Goal: Task Accomplishment & Management: Use online tool/utility

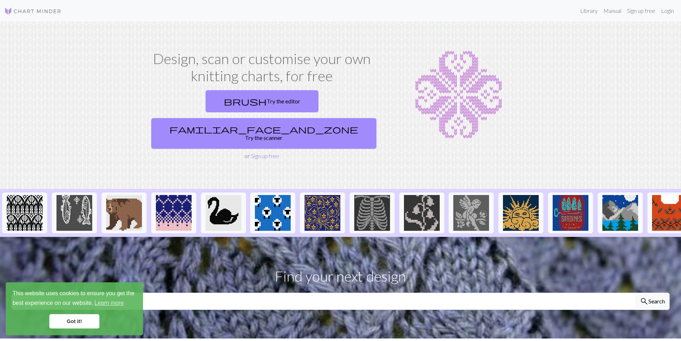
click at [260, 152] on link "Sign up free" at bounding box center [265, 155] width 28 height 7
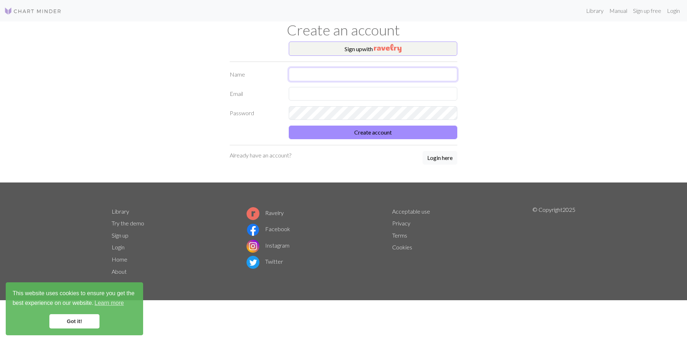
click at [366, 70] on input "text" at bounding box center [373, 75] width 168 height 14
click at [433, 158] on div "Sign up with Name Email Password Create account Already have an account? Login …" at bounding box center [343, 111] width 236 height 141
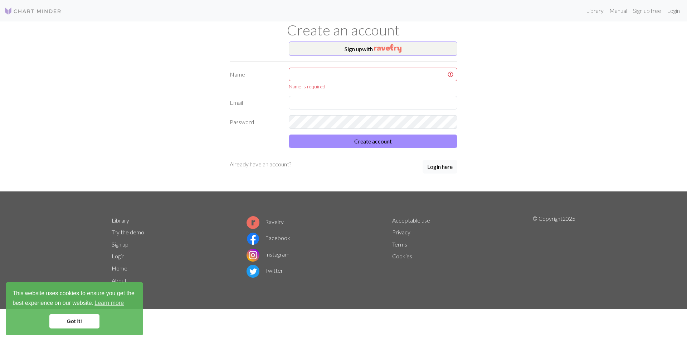
click at [436, 167] on button "Login here" at bounding box center [439, 167] width 35 height 14
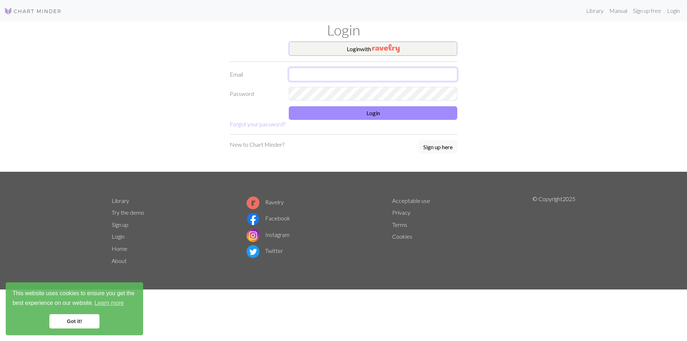
click at [331, 73] on input "text" at bounding box center [373, 75] width 168 height 14
type input "d"
type input "ㅅ"
type input "[EMAIL_ADDRESS][DOMAIN_NAME]"
click at [357, 115] on button "Login" at bounding box center [373, 113] width 168 height 14
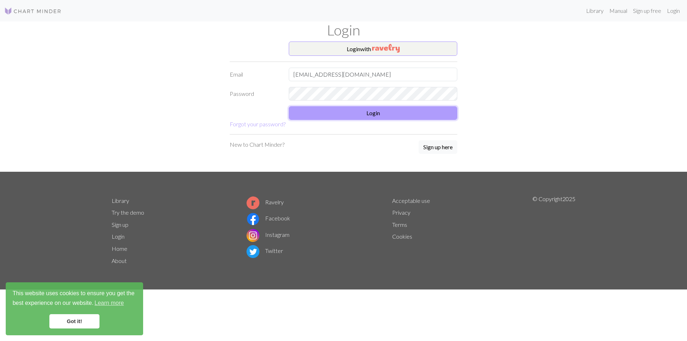
click at [344, 114] on button "Login" at bounding box center [373, 113] width 168 height 14
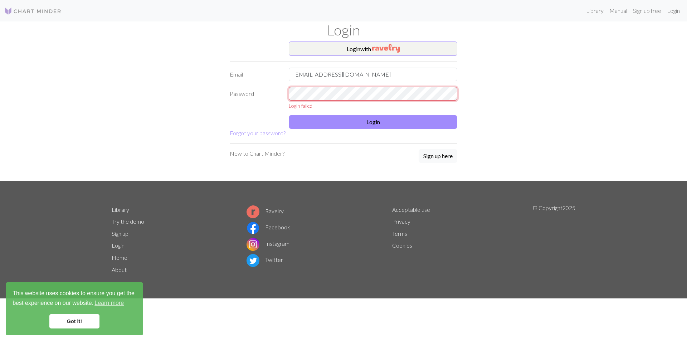
click at [147, 101] on div "Login with Email [EMAIL_ADDRESS][DOMAIN_NAME] Password Login failed Login Forgo…" at bounding box center [343, 110] width 472 height 139
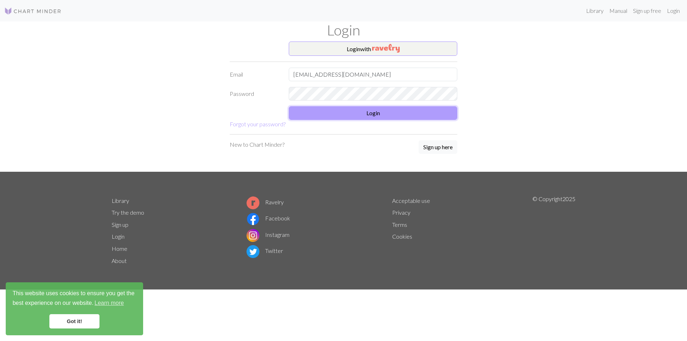
click at [381, 113] on button "Login" at bounding box center [373, 113] width 168 height 14
click at [356, 120] on form "Login with Email thwn4725@naver.com Password Login Forgot your password?" at bounding box center [343, 84] width 227 height 87
click at [359, 116] on button "Login" at bounding box center [373, 113] width 168 height 14
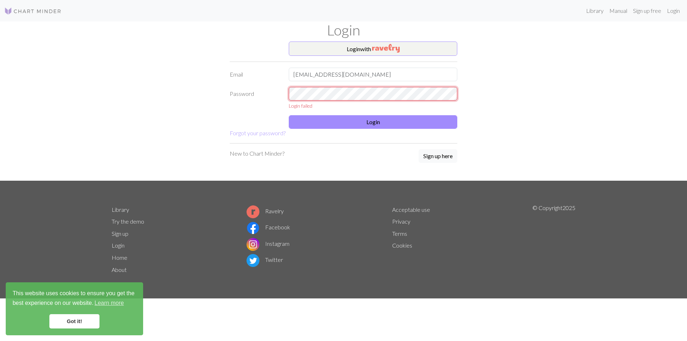
click at [200, 99] on div "Login with Email thwn4725@naver.com Password Login failed Login Forgot your pas…" at bounding box center [343, 110] width 472 height 139
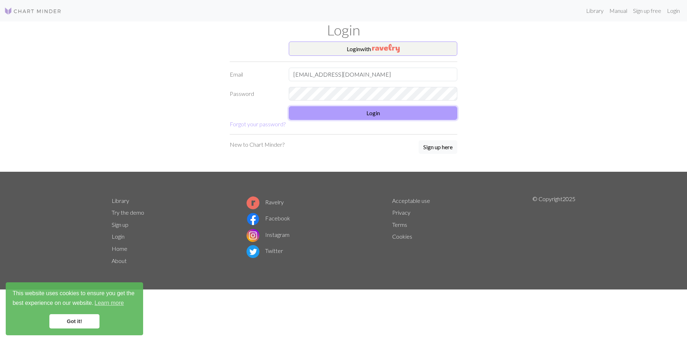
click at [354, 109] on button "Login" at bounding box center [373, 113] width 168 height 14
click at [363, 113] on button "Login" at bounding box center [373, 113] width 168 height 14
click at [365, 112] on button "Login" at bounding box center [373, 113] width 168 height 14
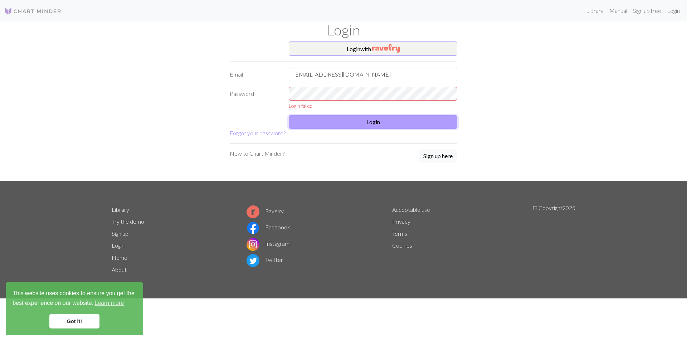
click at [378, 120] on button "Login" at bounding box center [373, 122] width 168 height 14
click at [217, 99] on div "Login with Email thwn4725@naver.com Password Login failed Login Forgot your pas…" at bounding box center [343, 110] width 472 height 139
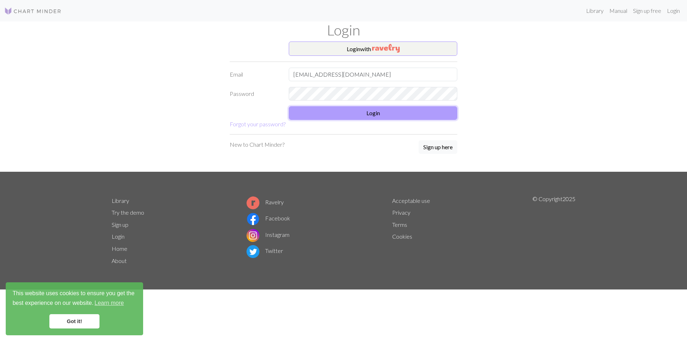
click at [391, 113] on button "Login" at bounding box center [373, 113] width 168 height 14
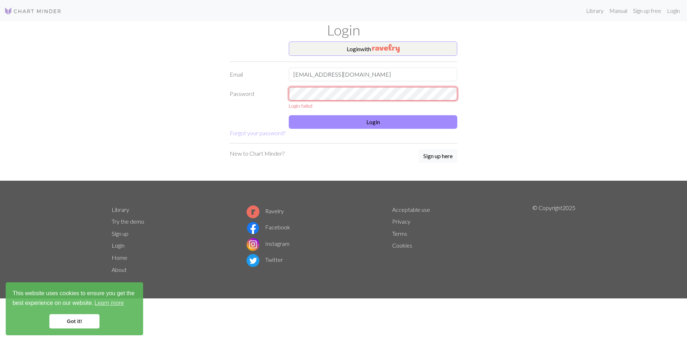
click at [212, 96] on div "Login with Email thwn4725@naver.com Password Login failed Login Forgot your pas…" at bounding box center [343, 110] width 472 height 139
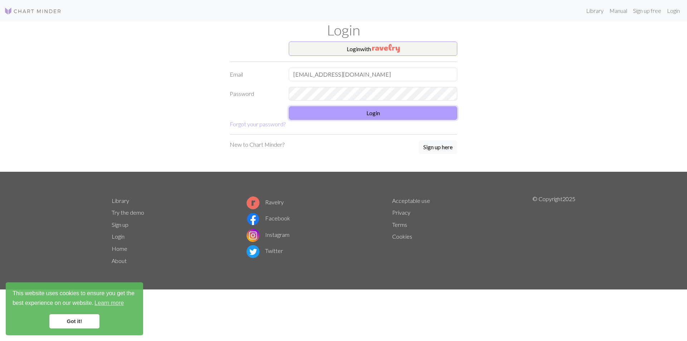
click at [331, 113] on button "Login" at bounding box center [373, 113] width 168 height 14
click at [351, 110] on button "Login" at bounding box center [373, 113] width 168 height 14
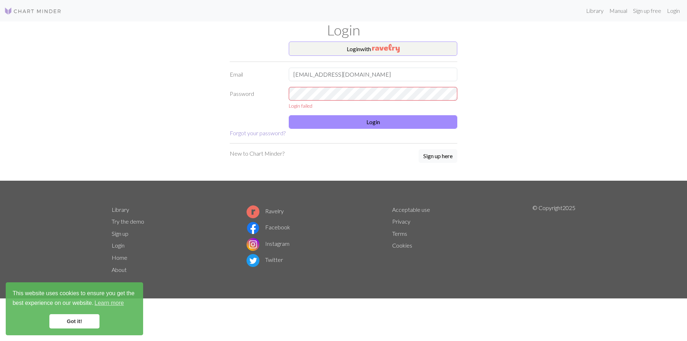
click at [255, 133] on link "Forgot your password?" at bounding box center [258, 132] width 56 height 7
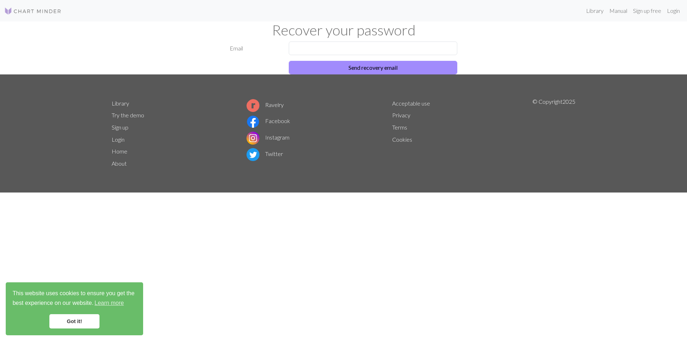
click at [350, 41] on div "Recover your password" at bounding box center [343, 31] width 472 height 20
click at [350, 47] on input "text" at bounding box center [373, 48] width 168 height 14
type input "thwn4725@naver.com"
click at [389, 73] on button "Send recovery email" at bounding box center [373, 68] width 168 height 14
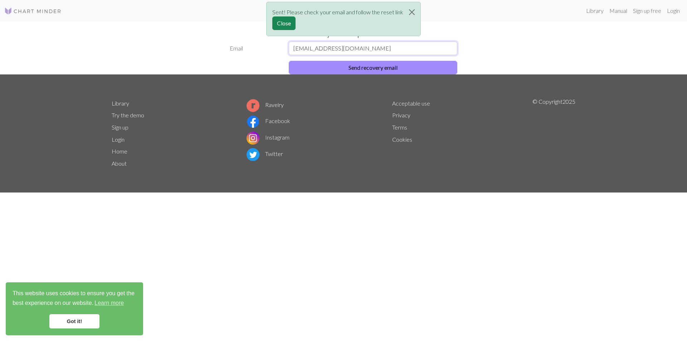
click at [359, 49] on input "thwn4725@naver.com" at bounding box center [373, 48] width 168 height 14
click at [410, 10] on button "Close" at bounding box center [411, 12] width 17 height 20
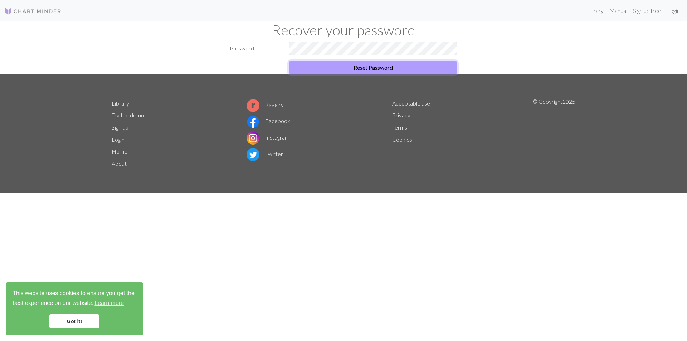
click at [373, 67] on button "Reset Password" at bounding box center [373, 68] width 168 height 14
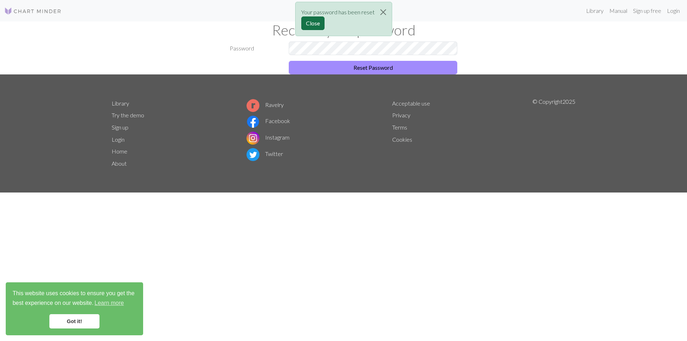
click at [315, 23] on button "Close" at bounding box center [312, 23] width 23 height 14
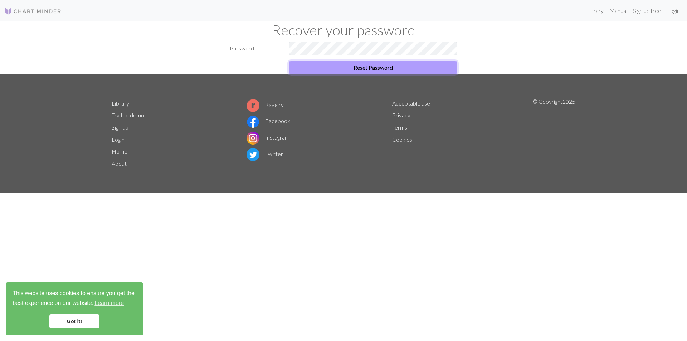
click at [387, 71] on button "Reset Password" at bounding box center [373, 68] width 168 height 14
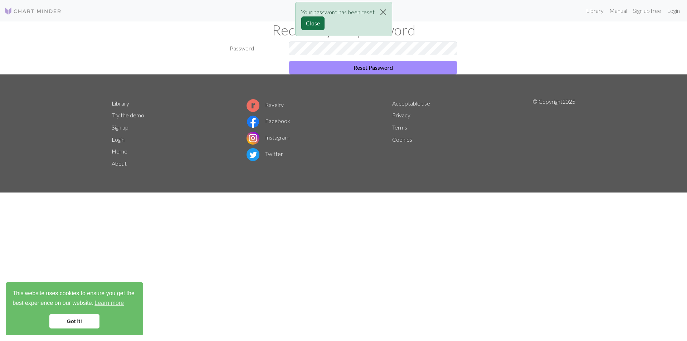
click at [310, 23] on button "Close" at bounding box center [312, 23] width 23 height 14
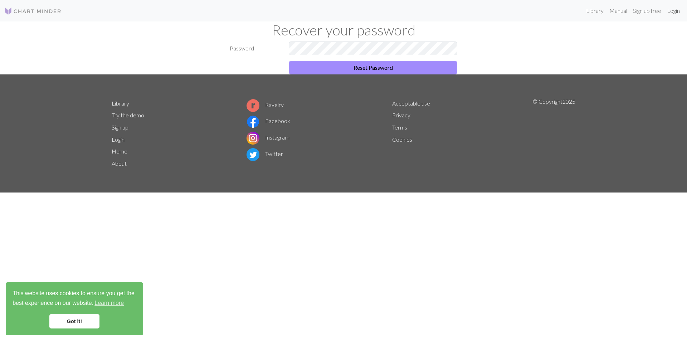
click at [673, 10] on link "Login" at bounding box center [673, 11] width 19 height 14
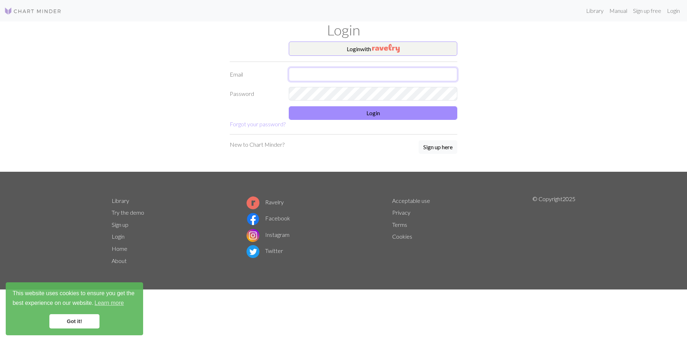
click at [343, 70] on input "text" at bounding box center [373, 75] width 168 height 14
click at [383, 114] on button "Login" at bounding box center [373, 113] width 168 height 14
click at [348, 114] on button "Login" at bounding box center [373, 113] width 168 height 14
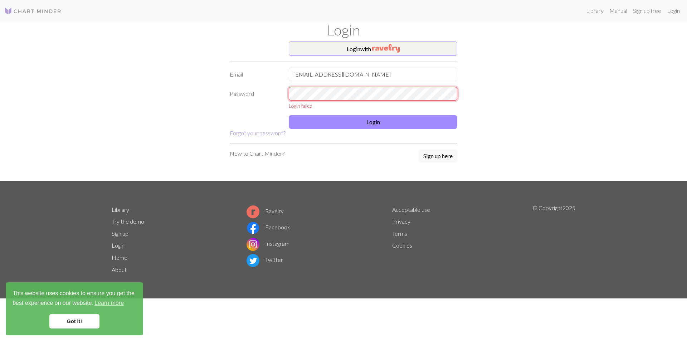
click at [152, 97] on div "Login with Email [EMAIL_ADDRESS][DOMAIN_NAME] Password Login failed Login Forgo…" at bounding box center [343, 110] width 472 height 139
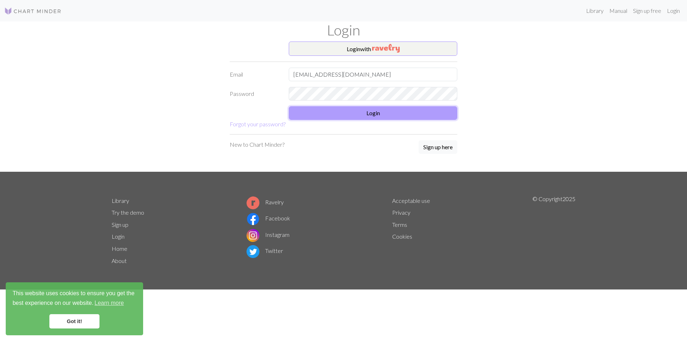
click at [381, 111] on button "Login" at bounding box center [373, 113] width 168 height 14
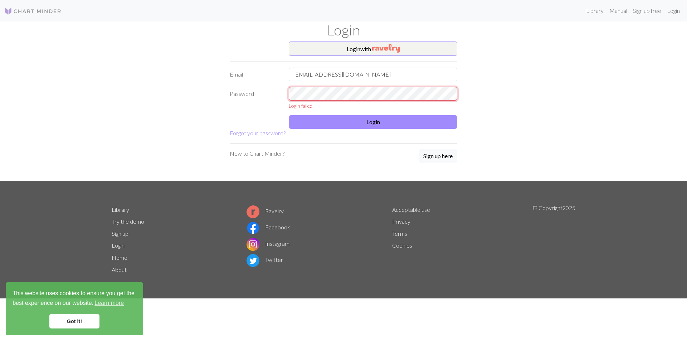
click at [137, 90] on div "Login with Email [EMAIL_ADDRESS][DOMAIN_NAME] Password Login failed Login Forgo…" at bounding box center [343, 110] width 472 height 139
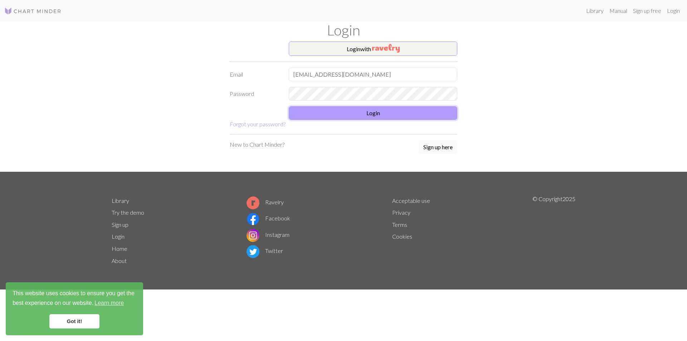
click at [336, 109] on button "Login" at bounding box center [373, 113] width 168 height 14
click at [355, 111] on button "Login" at bounding box center [373, 113] width 168 height 14
click at [373, 114] on button "Login" at bounding box center [373, 113] width 168 height 14
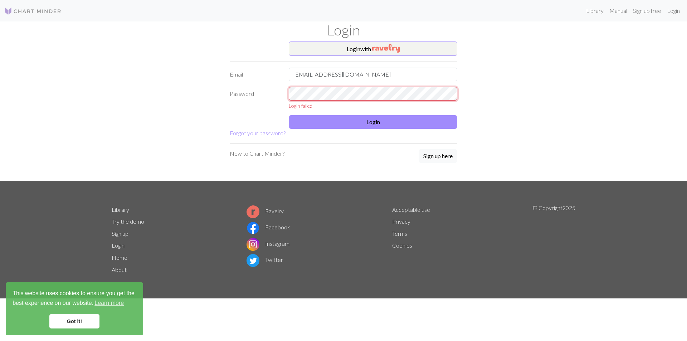
click at [72, 93] on div "Library Manual Sign up free Login Login Login with Email thwn4725@naver.com Pas…" at bounding box center [343, 170] width 687 height 341
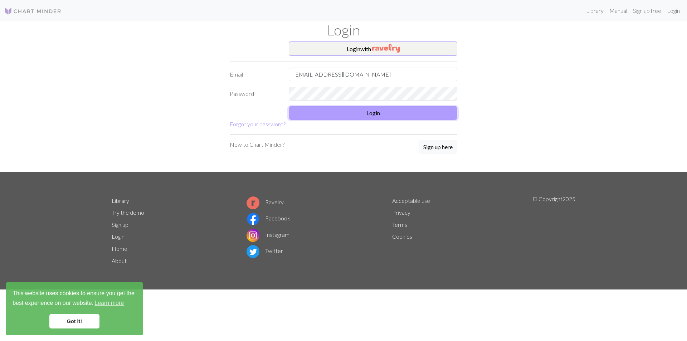
click at [367, 110] on button "Login" at bounding box center [373, 113] width 168 height 14
click at [362, 109] on button "Login" at bounding box center [373, 113] width 168 height 14
click at [372, 114] on button "Login" at bounding box center [373, 113] width 168 height 14
click at [199, 95] on div "Login with Email [EMAIL_ADDRESS][DOMAIN_NAME] Password Login Forgot your passwo…" at bounding box center [343, 106] width 472 height 130
click at [388, 113] on button "Login" at bounding box center [373, 113] width 168 height 14
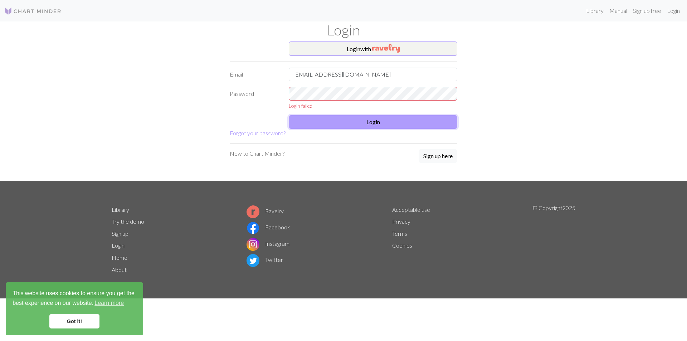
click at [396, 121] on button "Login" at bounding box center [373, 122] width 168 height 14
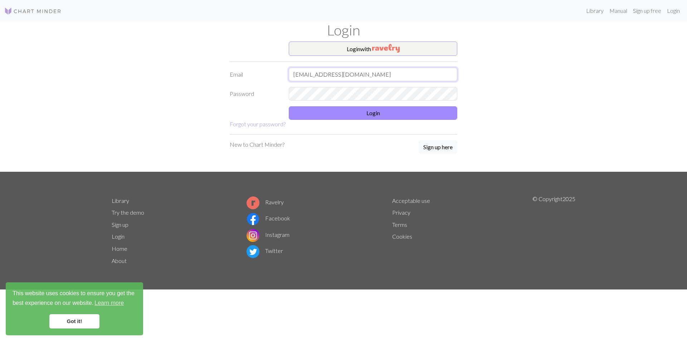
drag, startPoint x: 354, startPoint y: 73, endPoint x: 357, endPoint y: 80, distance: 8.2
click at [354, 73] on input "[EMAIL_ADDRESS][DOMAIN_NAME]" at bounding box center [373, 75] width 168 height 14
type input "[EMAIL_ADDRESS][DOMAIN_NAME]"
click at [378, 110] on button "Login" at bounding box center [373, 113] width 168 height 14
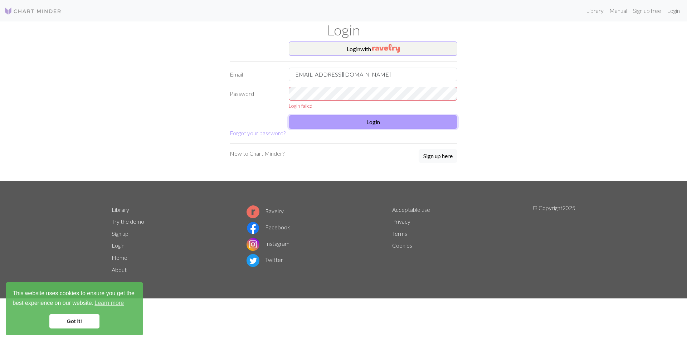
click at [378, 118] on button "Login" at bounding box center [373, 122] width 168 height 14
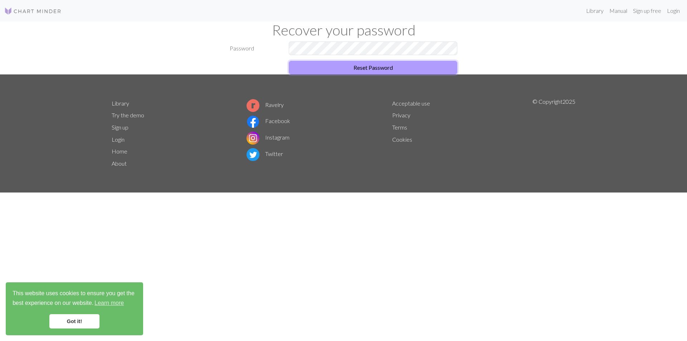
click at [379, 67] on button "Reset Password" at bounding box center [373, 68] width 168 height 14
click at [654, 51] on div "Library Manual Sign up free Login Recover your password Password Reset Password…" at bounding box center [343, 170] width 687 height 341
click at [354, 66] on button "Reset Password" at bounding box center [373, 68] width 168 height 14
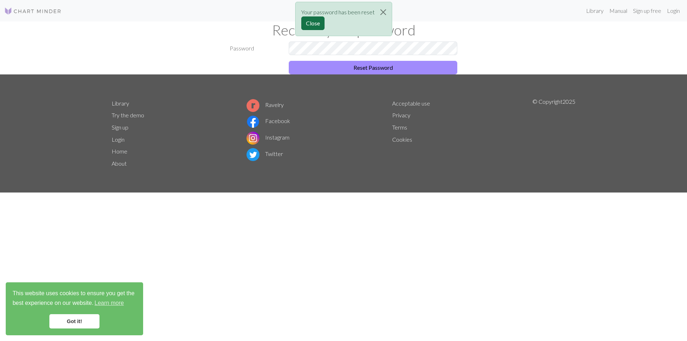
click at [307, 24] on button "Close" at bounding box center [312, 23] width 23 height 14
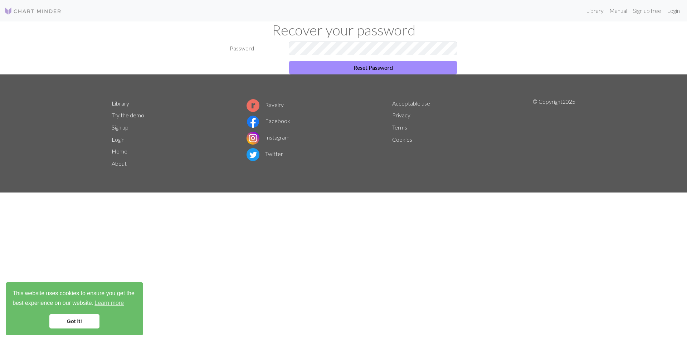
click at [607, 43] on div "Library Manual Sign up free Login Recover your password Password Reset Password…" at bounding box center [343, 170] width 687 height 341
click at [680, 8] on link "Login" at bounding box center [673, 11] width 19 height 14
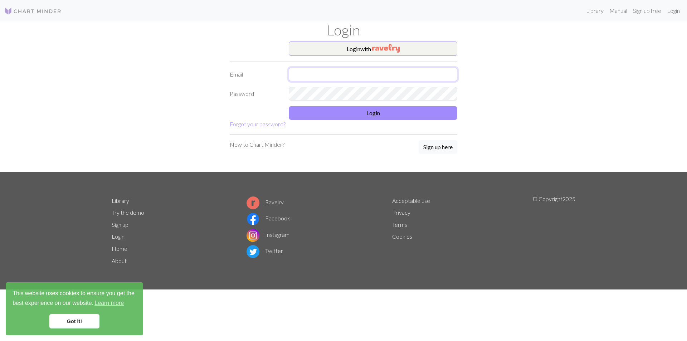
click at [366, 75] on input "text" at bounding box center [373, 75] width 168 height 14
type input "[EMAIL_ADDRESS][DOMAIN_NAME]"
click at [371, 116] on button "Login" at bounding box center [373, 113] width 168 height 14
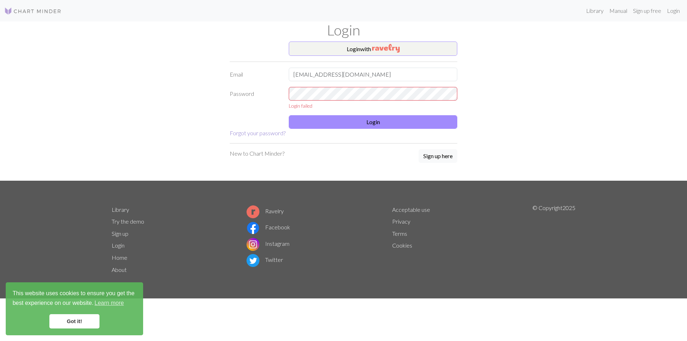
click at [265, 135] on link "Forgot your password?" at bounding box center [258, 132] width 56 height 7
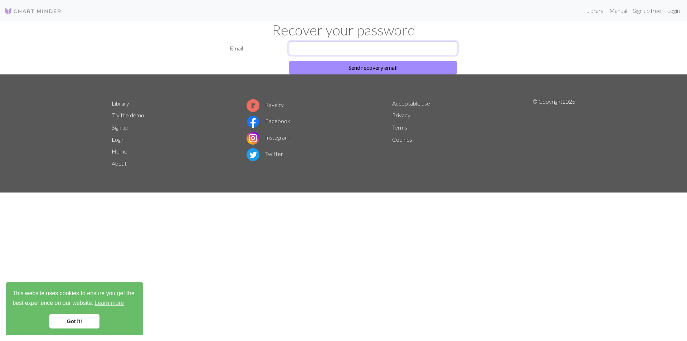
click at [323, 50] on input "text" at bounding box center [373, 48] width 168 height 14
type input "thwn4725@naver.com"
click at [398, 65] on button "Send recovery email" at bounding box center [373, 68] width 168 height 14
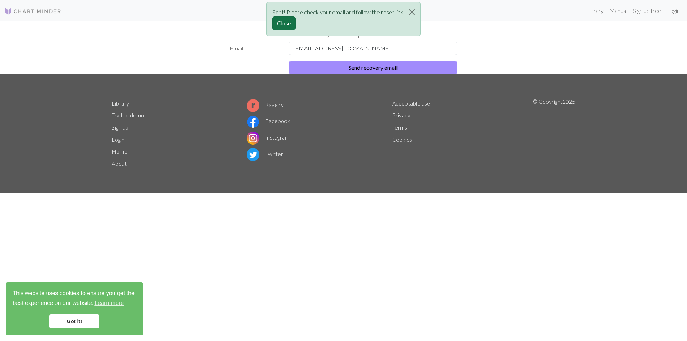
drag, startPoint x: 280, startPoint y: 21, endPoint x: 290, endPoint y: 21, distance: 10.7
click at [280, 21] on button "Close" at bounding box center [283, 23] width 23 height 14
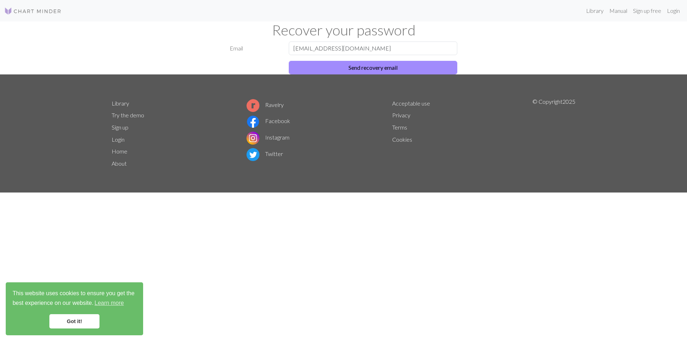
click at [77, 322] on link "Got it!" at bounding box center [74, 321] width 50 height 14
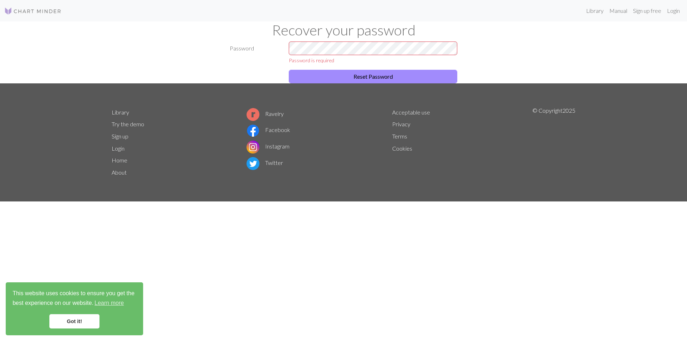
click at [75, 323] on link "Got it!" at bounding box center [74, 321] width 50 height 14
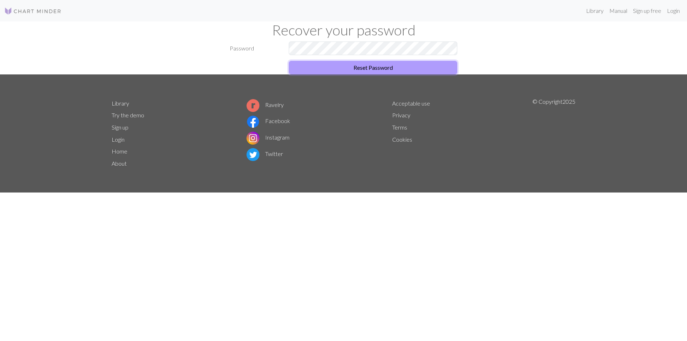
click at [390, 67] on button "Reset Password" at bounding box center [373, 68] width 168 height 14
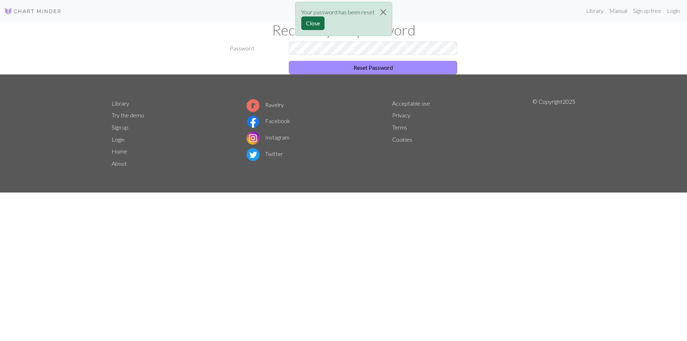
click at [315, 24] on button "Close" at bounding box center [312, 23] width 23 height 14
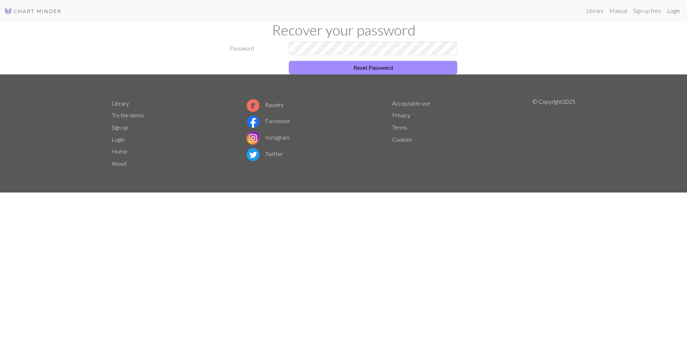
click at [672, 9] on link "Login" at bounding box center [673, 11] width 19 height 14
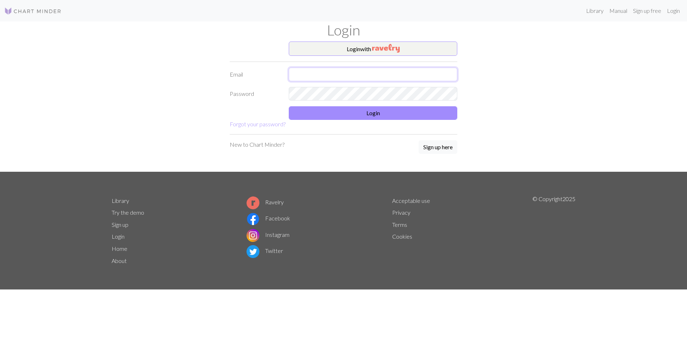
click at [381, 76] on input "text" at bounding box center [373, 75] width 168 height 14
type input "T"
type input "소"
type input "[EMAIL_ADDRESS][DOMAIN_NAME]"
click at [356, 113] on button "Login" at bounding box center [373, 113] width 168 height 14
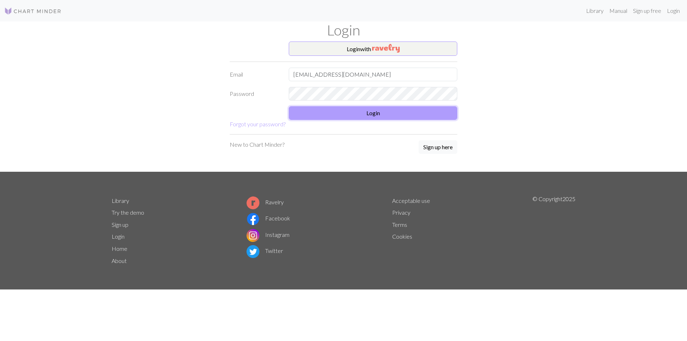
click at [366, 113] on button "Login" at bounding box center [373, 113] width 168 height 14
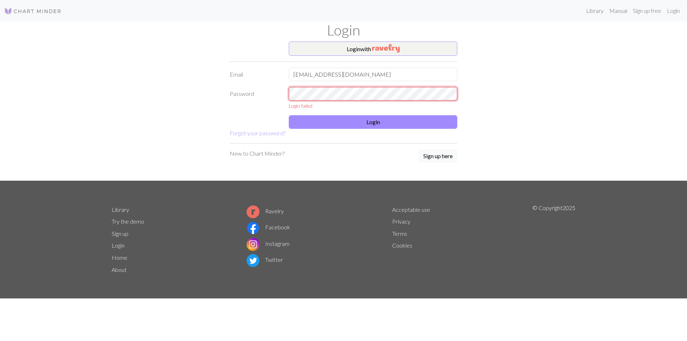
click at [110, 96] on div "Login with Email [EMAIL_ADDRESS][DOMAIN_NAME] Password Login failed Login Forgo…" at bounding box center [343, 110] width 472 height 139
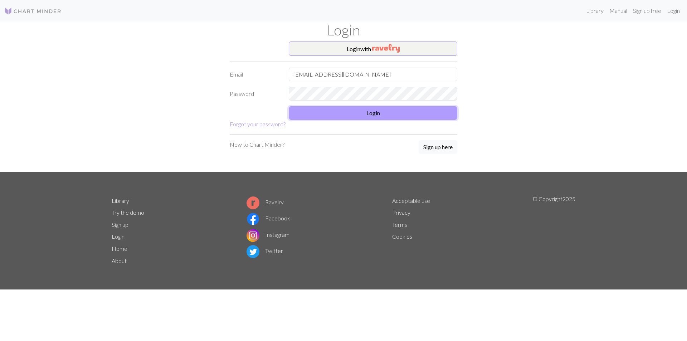
click at [375, 112] on button "Login" at bounding box center [373, 113] width 168 height 14
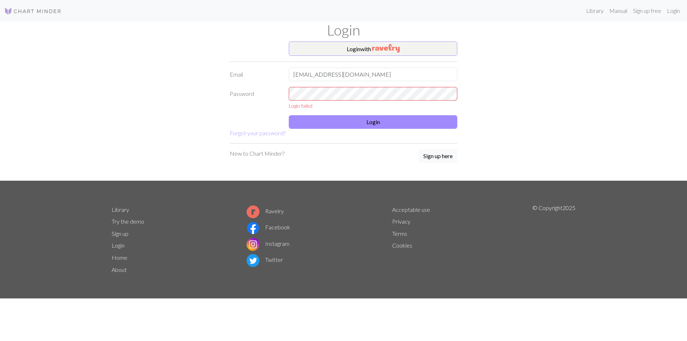
click at [309, 106] on div "Login failed" at bounding box center [373, 106] width 168 height 8
drag, startPoint x: 373, startPoint y: 71, endPoint x: 373, endPoint y: 77, distance: 6.1
click at [373, 71] on input "[EMAIL_ADDRESS][DOMAIN_NAME]" at bounding box center [373, 75] width 168 height 14
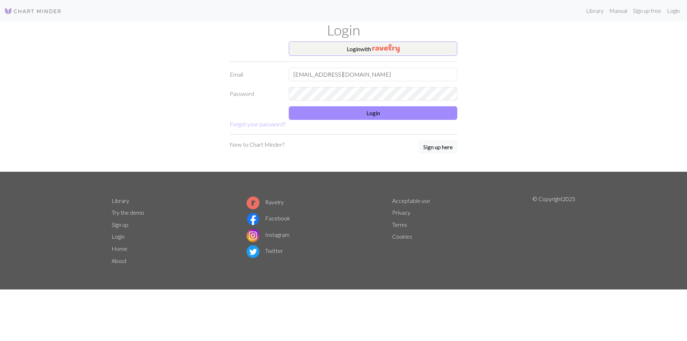
drag, startPoint x: 641, startPoint y: 57, endPoint x: 637, endPoint y: 58, distance: 4.4
click at [637, 58] on div "Library Manual Sign up free Login Login Login with Email [EMAIL_ADDRESS][DOMAIN…" at bounding box center [343, 170] width 687 height 341
drag, startPoint x: 569, startPoint y: 103, endPoint x: 540, endPoint y: 162, distance: 65.4
click at [567, 107] on div "Login with Email [EMAIL_ADDRESS][DOMAIN_NAME] Password Login Forgot your passwo…" at bounding box center [343, 106] width 472 height 130
click at [532, 145] on div "Login with Email [EMAIL_ADDRESS][DOMAIN_NAME] Password Login Forgot your passwo…" at bounding box center [343, 106] width 472 height 130
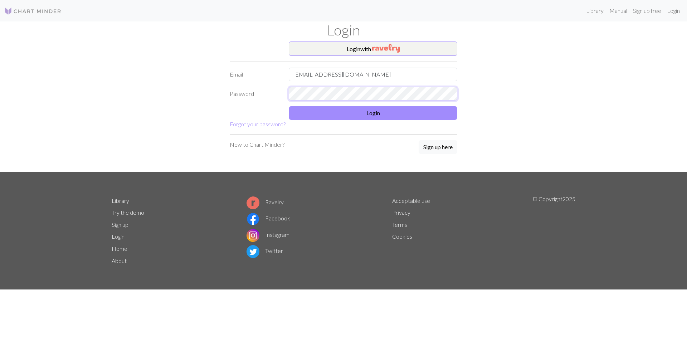
click at [196, 89] on div "Login with Email [EMAIL_ADDRESS][DOMAIN_NAME] Password Login Forgot your passwo…" at bounding box center [343, 106] width 472 height 130
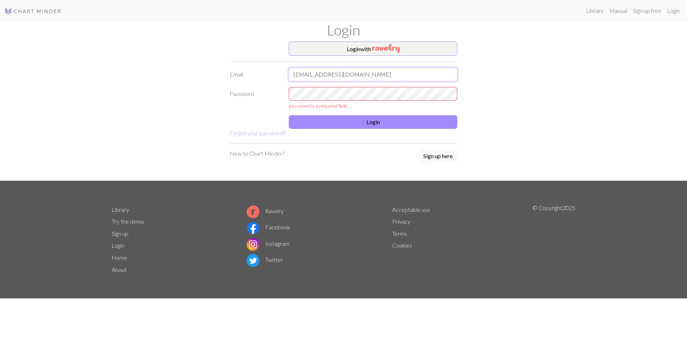
drag, startPoint x: 387, startPoint y: 72, endPoint x: 361, endPoint y: 78, distance: 26.5
click at [361, 77] on input "[EMAIL_ADDRESS][DOMAIN_NAME]" at bounding box center [373, 75] width 168 height 14
drag, startPoint x: 388, startPoint y: 73, endPoint x: 194, endPoint y: 77, distance: 194.6
click at [194, 75] on div "Login with Email [EMAIL_ADDRESS][DOMAIN_NAME] Password password is a required f…" at bounding box center [343, 110] width 472 height 139
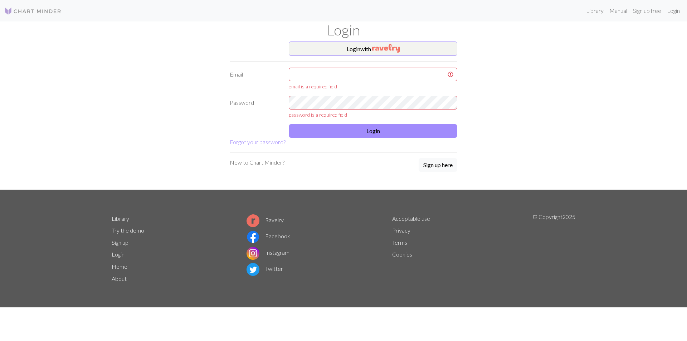
click at [260, 165] on p "New to Chart Minder?" at bounding box center [257, 162] width 55 height 9
click at [432, 165] on button "Sign up here" at bounding box center [438, 165] width 39 height 14
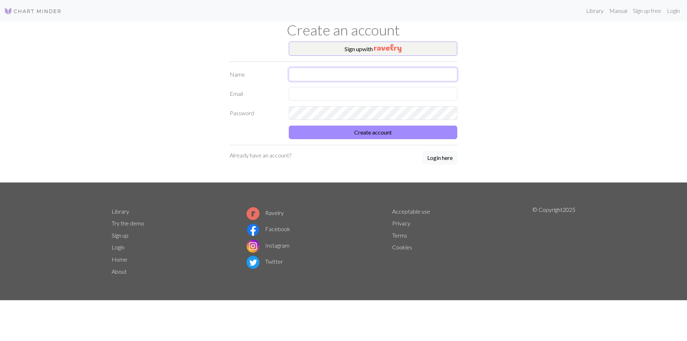
click at [322, 70] on input "text" at bounding box center [373, 75] width 168 height 14
type input "r"
type input "강이슬"
type input "[EMAIL_ADDRESS][DOMAIN_NAME]"
click at [403, 133] on button "Create account" at bounding box center [373, 133] width 168 height 14
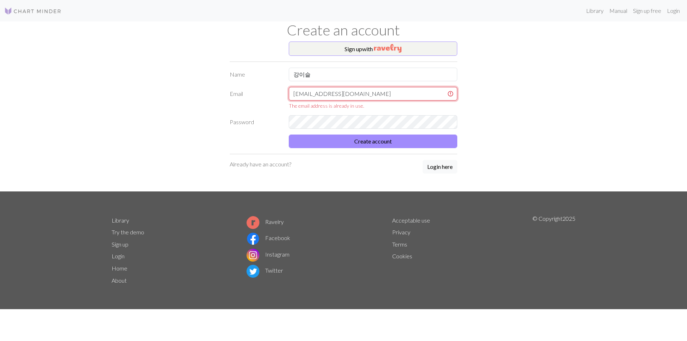
click at [364, 90] on input "thwn4725@naver.com" at bounding box center [373, 94] width 168 height 14
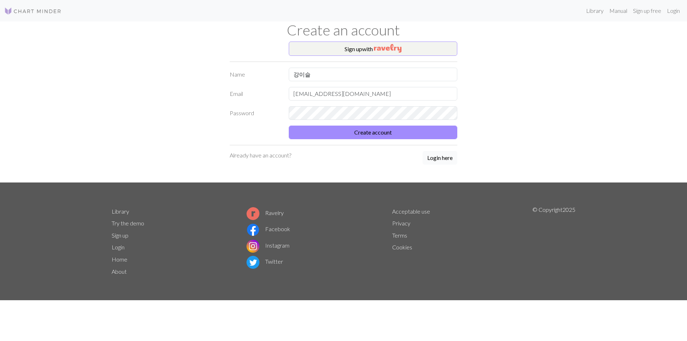
click at [443, 166] on div "Sign up with Name 강이슬 Email thwn4725@naver.com Password Create account Already …" at bounding box center [343, 111] width 236 height 141
click at [441, 158] on button "Login here" at bounding box center [439, 158] width 35 height 14
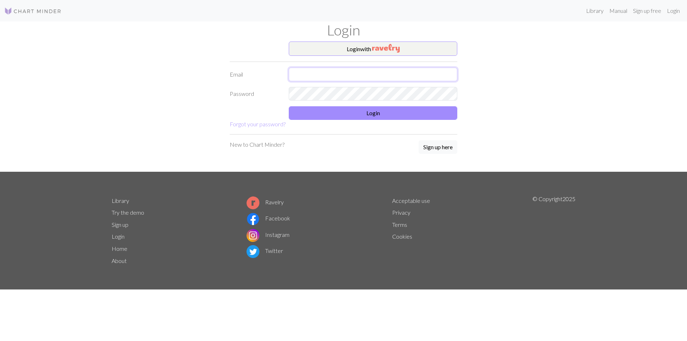
click at [353, 74] on input "text" at bounding box center [373, 75] width 168 height 14
type input "thwn425@naver.com"
click at [377, 115] on button "Login" at bounding box center [373, 113] width 168 height 14
click at [378, 113] on button "Login" at bounding box center [373, 113] width 168 height 14
click at [374, 114] on button "Login" at bounding box center [373, 113] width 168 height 14
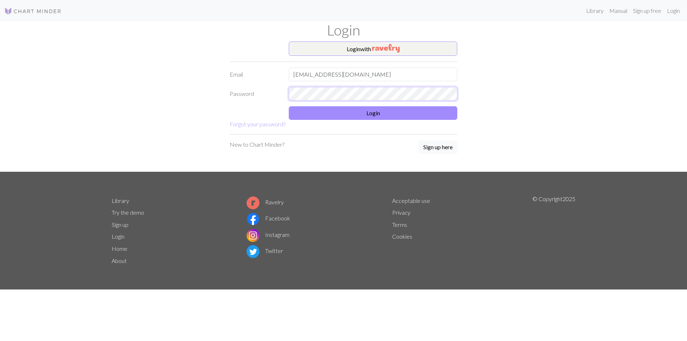
click at [187, 87] on div "Login with Email thwn425@naver.com Password Login Forgot your password? New to …" at bounding box center [343, 106] width 472 height 130
click at [392, 111] on button "Login" at bounding box center [373, 113] width 168 height 14
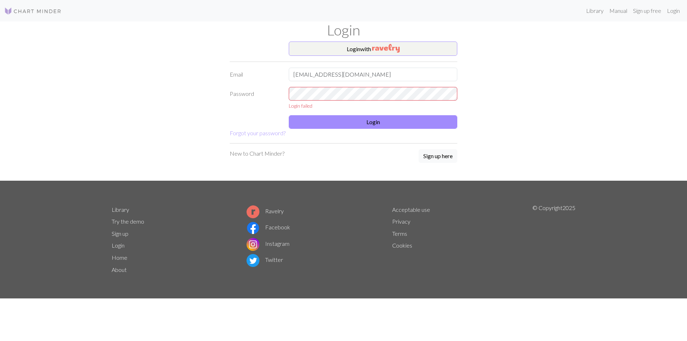
drag, startPoint x: 356, startPoint y: 105, endPoint x: 178, endPoint y: 339, distance: 293.8
click at [356, 106] on div "Login failed" at bounding box center [373, 106] width 168 height 8
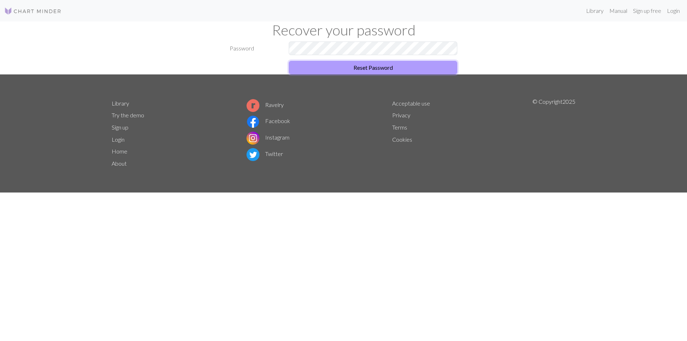
click at [410, 63] on button "Reset Password" at bounding box center [373, 68] width 168 height 14
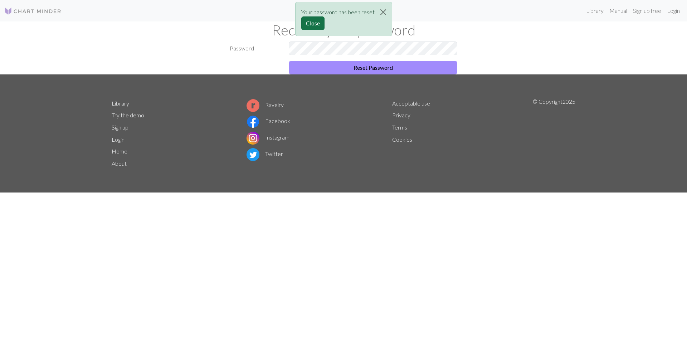
click at [319, 24] on button "Close" at bounding box center [312, 23] width 23 height 14
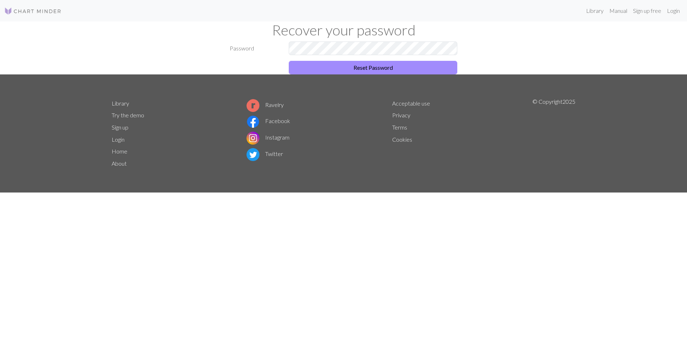
click at [559, 48] on div "Password Reset Password" at bounding box center [343, 57] width 472 height 33
click at [346, 68] on button "Reset Password" at bounding box center [373, 68] width 168 height 14
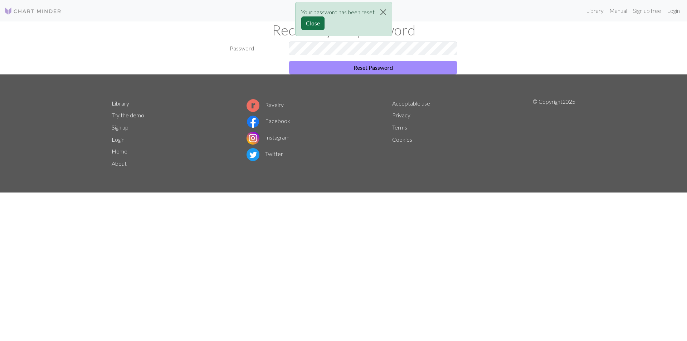
click at [309, 23] on button "Close" at bounding box center [312, 23] width 23 height 14
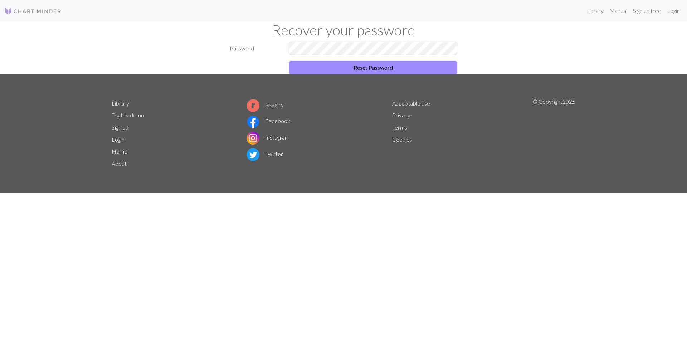
click at [48, 14] on img at bounding box center [32, 11] width 57 height 9
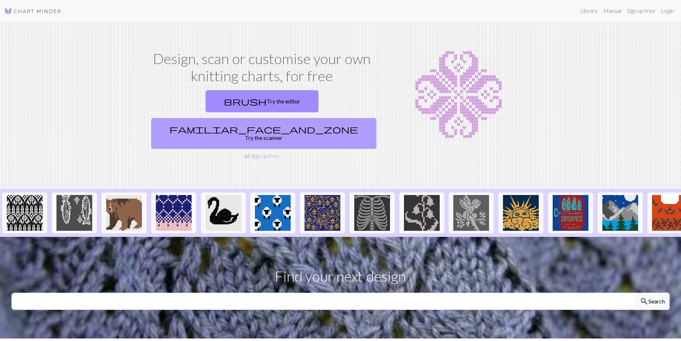
click at [315, 118] on link "familiar_face_and_zone Try the scanner" at bounding box center [263, 133] width 225 height 31
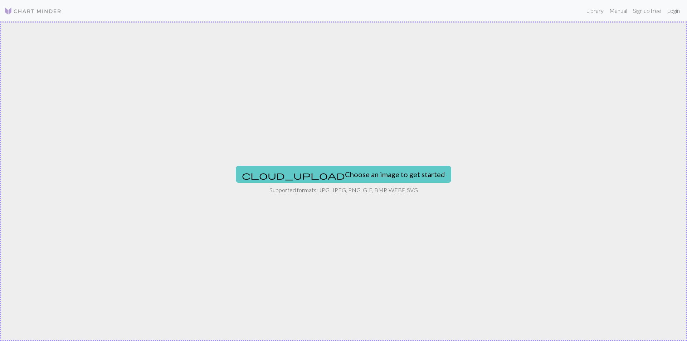
click at [362, 175] on button "cloud_upload Choose an image to get started" at bounding box center [343, 174] width 215 height 17
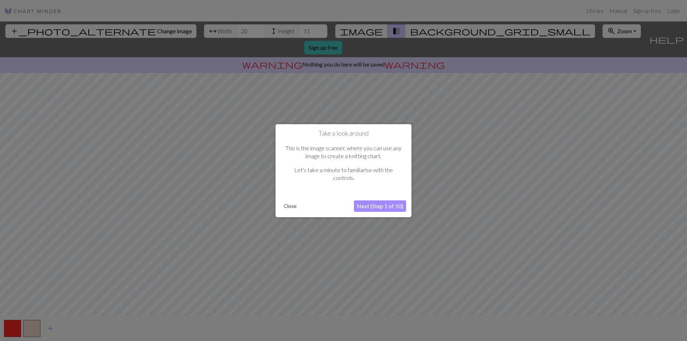
click at [392, 203] on button "Next (Step 1 of 10)" at bounding box center [380, 205] width 52 height 11
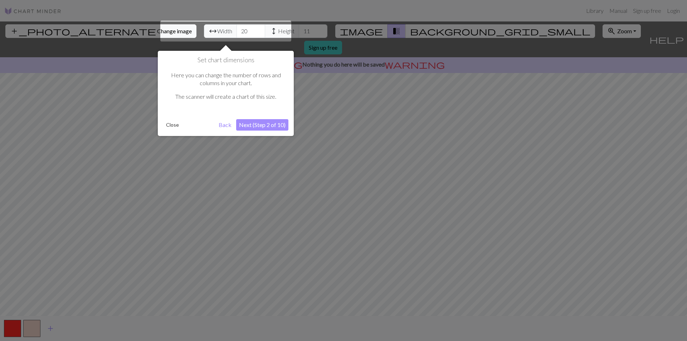
click at [216, 31] on div at bounding box center [225, 31] width 131 height 21
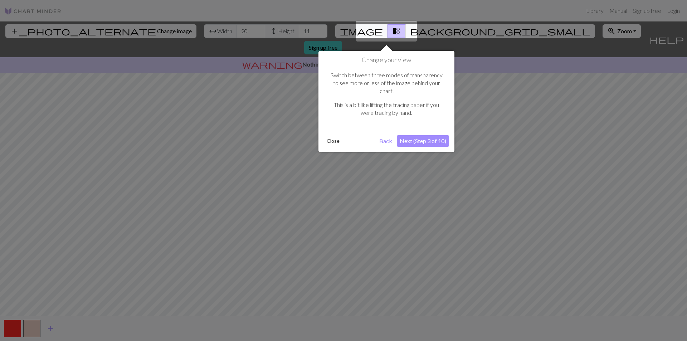
click at [223, 35] on div at bounding box center [343, 170] width 687 height 341
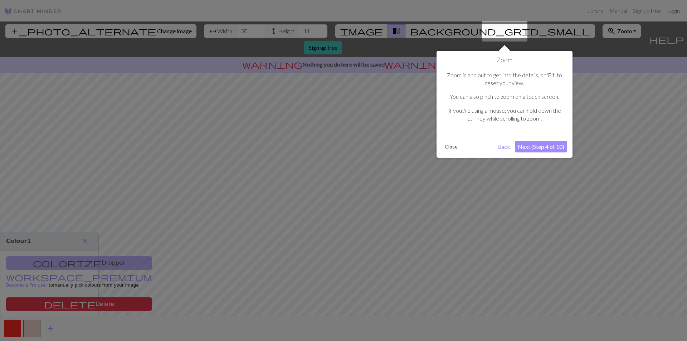
click at [224, 35] on div at bounding box center [343, 170] width 687 height 341
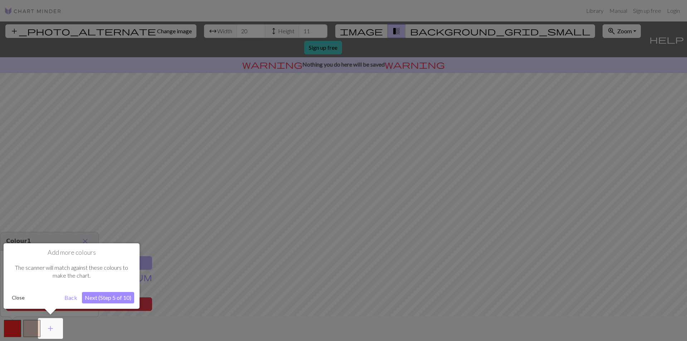
click at [224, 35] on div at bounding box center [343, 170] width 687 height 341
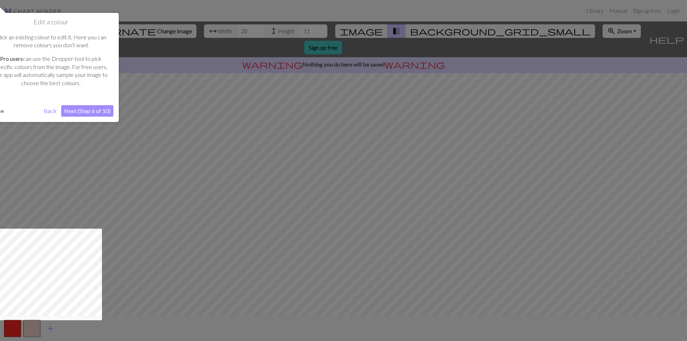
click at [224, 35] on div at bounding box center [343, 170] width 687 height 341
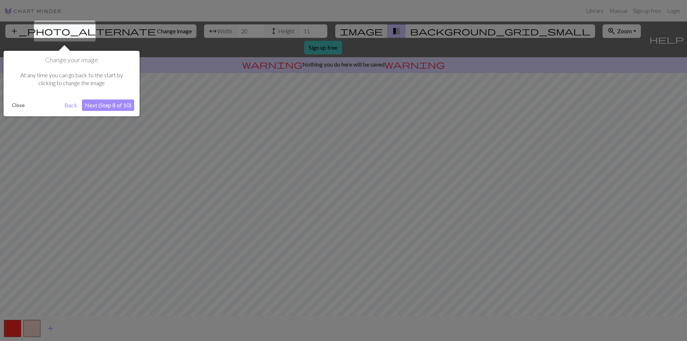
click at [224, 34] on div at bounding box center [343, 170] width 687 height 341
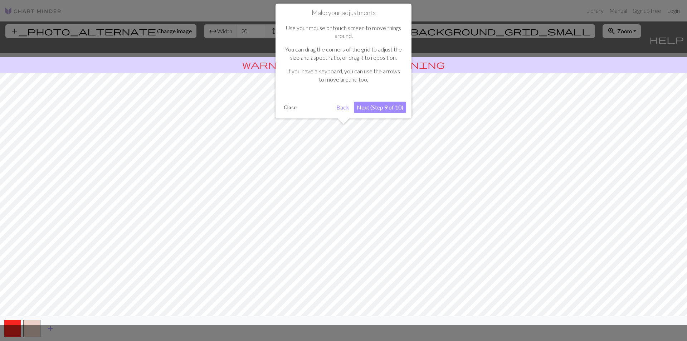
click at [224, 34] on div at bounding box center [343, 170] width 687 height 341
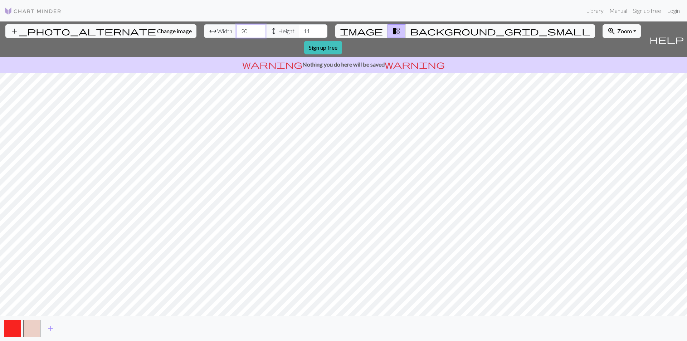
click at [236, 33] on input "20" at bounding box center [250, 31] width 29 height 14
drag, startPoint x: 213, startPoint y: 28, endPoint x: 193, endPoint y: 31, distance: 19.9
click at [204, 31] on div "arrow_range Width 20 height Height 11" at bounding box center [265, 31] width 123 height 14
type input "120"
drag, startPoint x: 276, startPoint y: 28, endPoint x: 233, endPoint y: 34, distance: 43.7
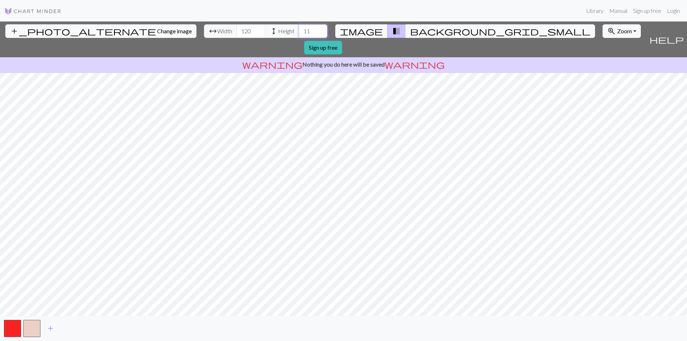
click at [234, 34] on div "arrow_range Width 120 height Height 11" at bounding box center [265, 31] width 123 height 14
type input "80"
click at [236, 30] on input "120" at bounding box center [250, 31] width 29 height 14
drag, startPoint x: 210, startPoint y: 33, endPoint x: 180, endPoint y: 33, distance: 30.0
click at [204, 33] on div "arrow_range Width 120 height Height 80" at bounding box center [265, 31] width 123 height 14
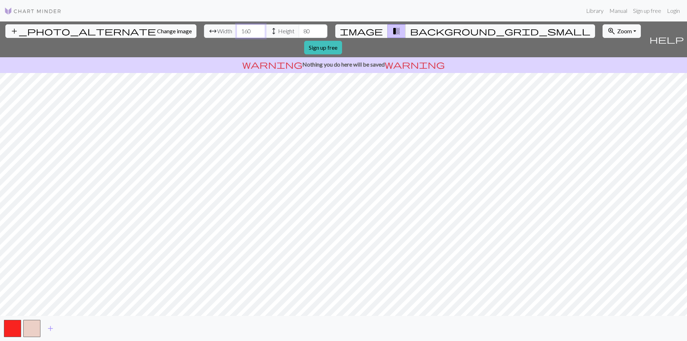
type input "160"
drag, startPoint x: 272, startPoint y: 31, endPoint x: 255, endPoint y: 28, distance: 17.5
click at [256, 30] on div "arrow_range Width 160 height Height 80" at bounding box center [265, 31] width 123 height 14
type input "100"
click at [236, 31] on input "160" at bounding box center [250, 31] width 29 height 14
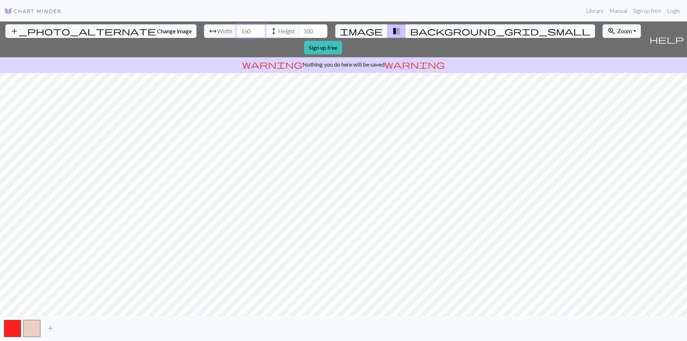
click at [204, 30] on div "arrow_range Width 160 height Height 100" at bounding box center [265, 31] width 123 height 14
drag, startPoint x: 214, startPoint y: 31, endPoint x: 184, endPoint y: 31, distance: 30.0
click at [204, 31] on div "arrow_range Width 160 height Height 100" at bounding box center [265, 31] width 123 height 14
type input "120"
drag, startPoint x: 274, startPoint y: 31, endPoint x: 260, endPoint y: 31, distance: 14.3
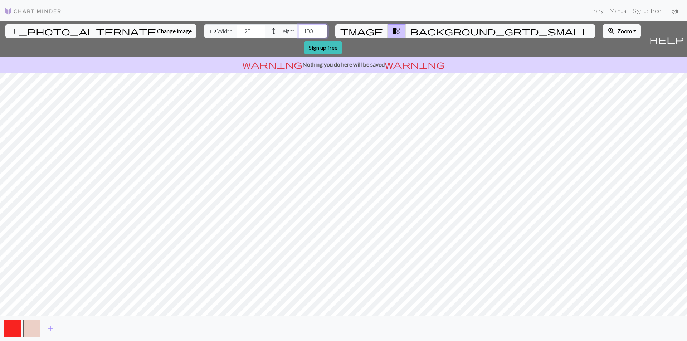
click at [299, 31] on input "100" at bounding box center [313, 31] width 29 height 14
type input "80"
click at [410, 31] on span "background_grid_small" at bounding box center [500, 31] width 180 height 10
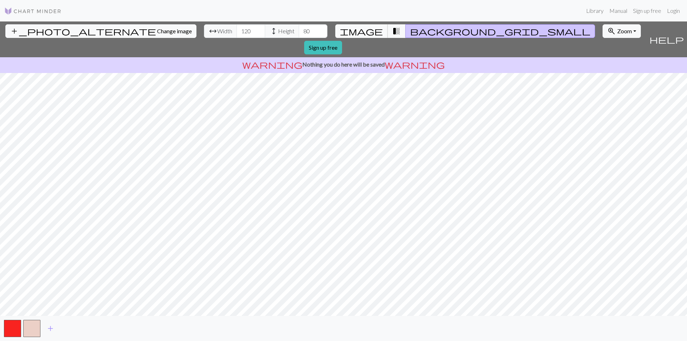
click at [368, 27] on span "image" at bounding box center [361, 31] width 43 height 10
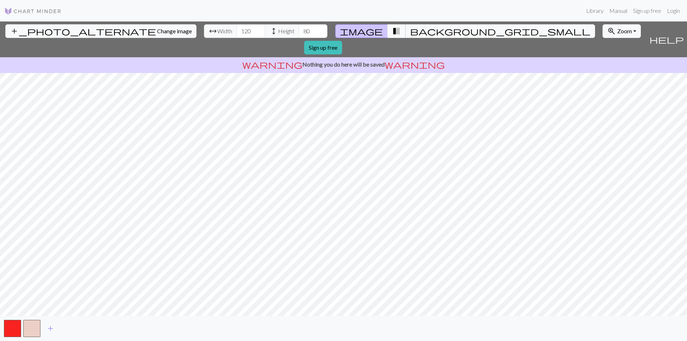
click at [392, 31] on span "transition_fade" at bounding box center [396, 31] width 9 height 10
click at [617, 28] on span "Zoom" at bounding box center [624, 31] width 15 height 7
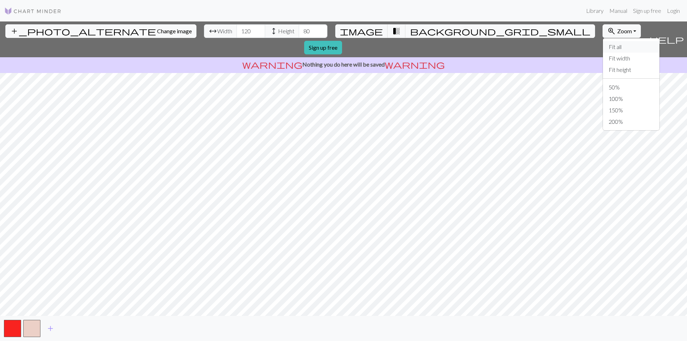
click at [603, 45] on button "Fit all" at bounding box center [631, 46] width 57 height 11
click at [602, 34] on button "zoom_in Zoom Zoom" at bounding box center [621, 31] width 38 height 14
click at [603, 102] on button "100%" at bounding box center [631, 98] width 57 height 11
click at [369, 331] on div "add_photo_alternate Change image arrow_range Width 120 height Height 80 image t…" at bounding box center [343, 180] width 687 height 319
click at [602, 32] on button "zoom_in Zoom Zoom" at bounding box center [621, 31] width 38 height 14
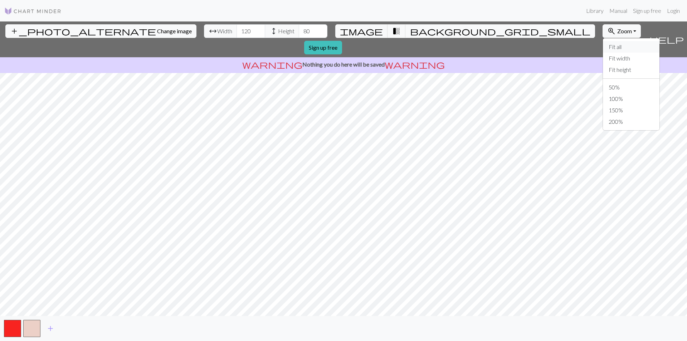
click at [603, 47] on button "Fit all" at bounding box center [631, 46] width 57 height 11
click at [602, 34] on button "zoom_in Zoom Zoom" at bounding box center [621, 31] width 38 height 14
click at [603, 86] on button "50%" at bounding box center [631, 87] width 57 height 11
click at [602, 30] on button "zoom_in Zoom Zoom" at bounding box center [621, 31] width 38 height 14
click at [603, 50] on button "Fit all" at bounding box center [631, 46] width 57 height 11
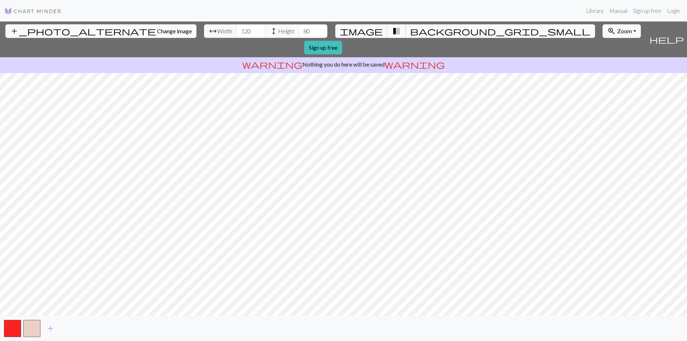
click at [392, 34] on span "transition_fade" at bounding box center [396, 31] width 9 height 10
click at [392, 30] on span "transition_fade" at bounding box center [396, 31] width 9 height 10
click at [410, 30] on span "background_grid_small" at bounding box center [500, 31] width 180 height 10
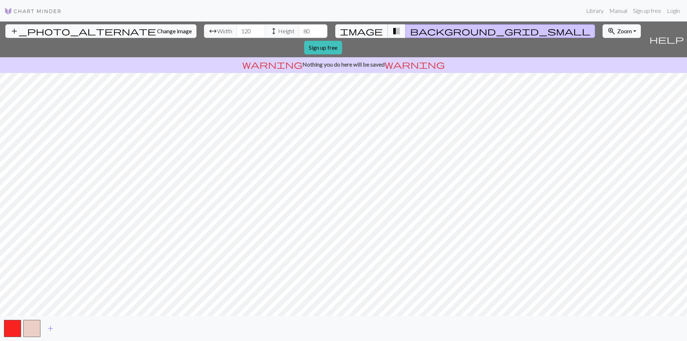
click at [364, 33] on span "image" at bounding box center [361, 31] width 43 height 10
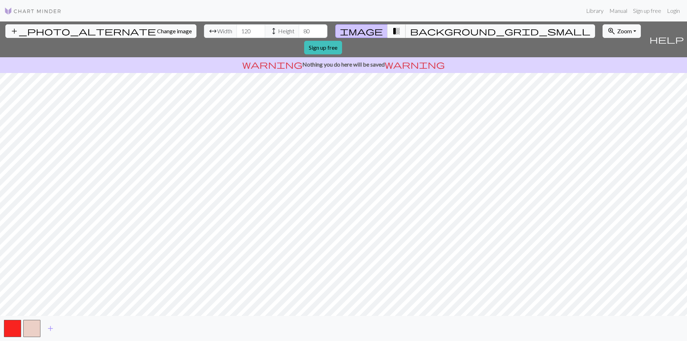
click at [392, 30] on span "transition_fade" at bounding box center [396, 31] width 9 height 10
click at [410, 30] on span "background_grid_small" at bounding box center [500, 31] width 180 height 10
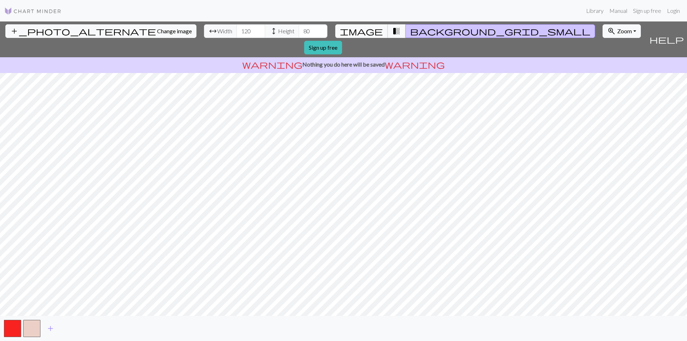
click at [369, 31] on span "image" at bounding box center [361, 31] width 43 height 10
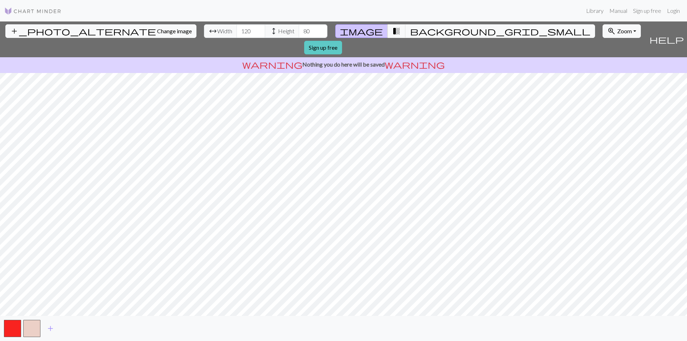
click at [342, 41] on link "Sign up free" at bounding box center [323, 48] width 38 height 14
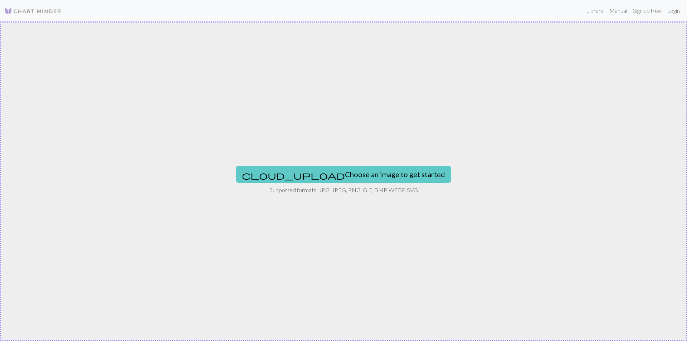
click at [332, 174] on button "cloud_upload Choose an image to get started" at bounding box center [343, 174] width 215 height 17
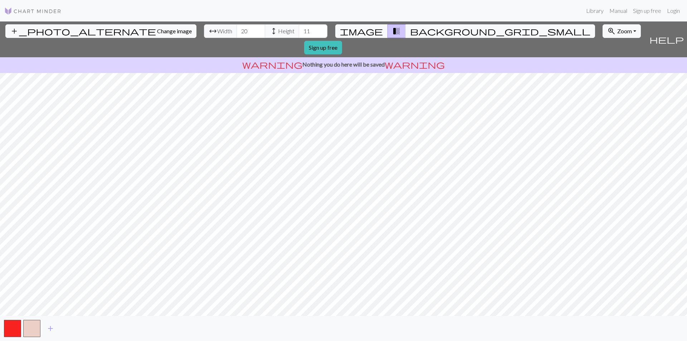
click at [374, 29] on button "image" at bounding box center [361, 31] width 53 height 14
drag, startPoint x: 212, startPoint y: 34, endPoint x: 191, endPoint y: 34, distance: 21.1
click at [204, 34] on div "arrow_range Width 20 height Height 11" at bounding box center [265, 31] width 123 height 14
type input "120"
drag, startPoint x: 276, startPoint y: 33, endPoint x: 251, endPoint y: 32, distance: 25.1
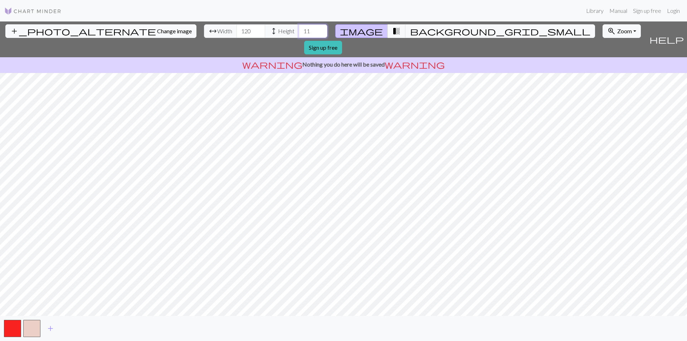
click at [251, 32] on div "arrow_range Width 120 height Height 11" at bounding box center [265, 31] width 123 height 14
type input "80"
click at [50, 328] on span "add" at bounding box center [50, 328] width 9 height 10
click at [68, 331] on span "add" at bounding box center [69, 328] width 9 height 10
click at [88, 329] on span "add" at bounding box center [89, 328] width 9 height 10
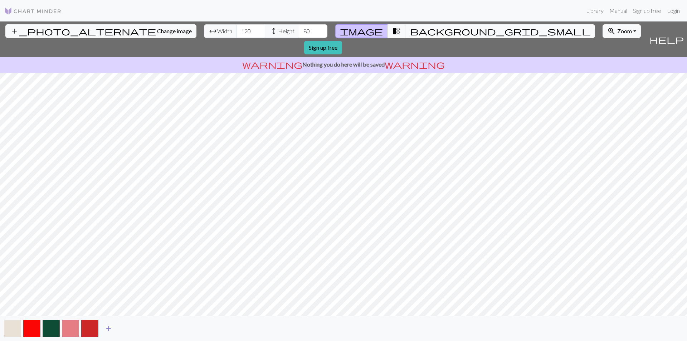
click at [108, 329] on span "add" at bounding box center [108, 328] width 9 height 10
click at [126, 324] on span "add" at bounding box center [127, 328] width 9 height 10
drag, startPoint x: 85, startPoint y: 326, endPoint x: 85, endPoint y: 335, distance: 9.3
click at [85, 335] on button "button" at bounding box center [89, 328] width 17 height 17
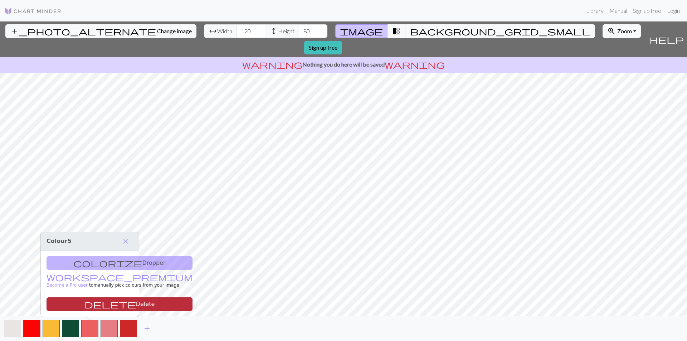
click at [91, 303] on button "delete Delete" at bounding box center [120, 304] width 146 height 14
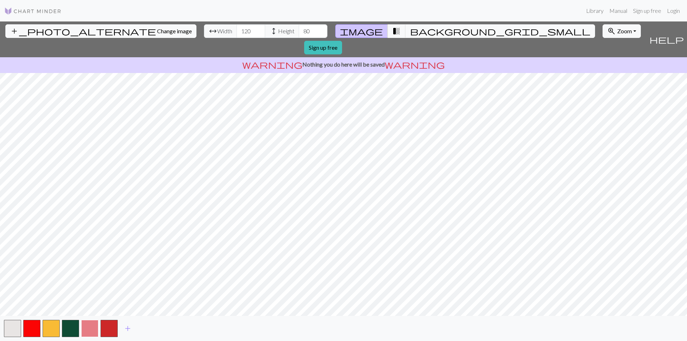
click at [90, 327] on button "button" at bounding box center [89, 328] width 17 height 17
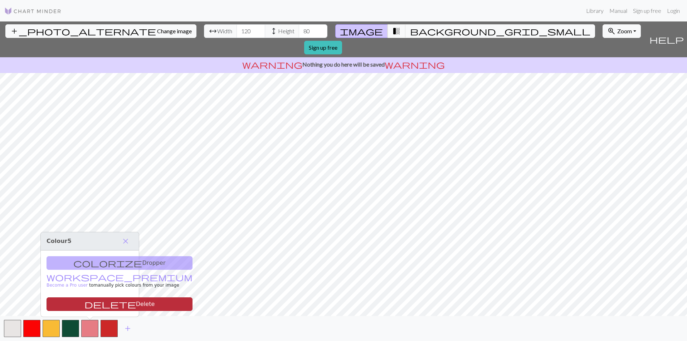
click at [91, 307] on button "delete Delete" at bounding box center [120, 304] width 146 height 14
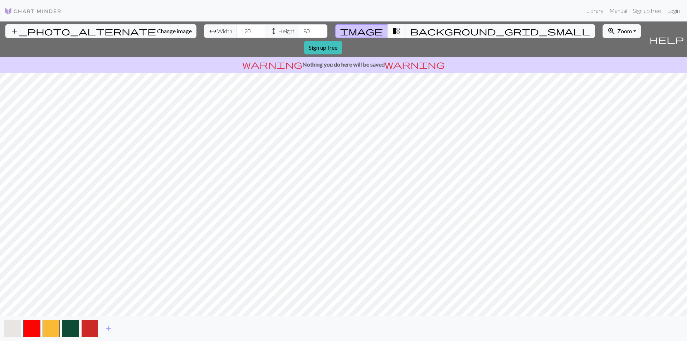
click at [92, 327] on button "button" at bounding box center [89, 328] width 17 height 17
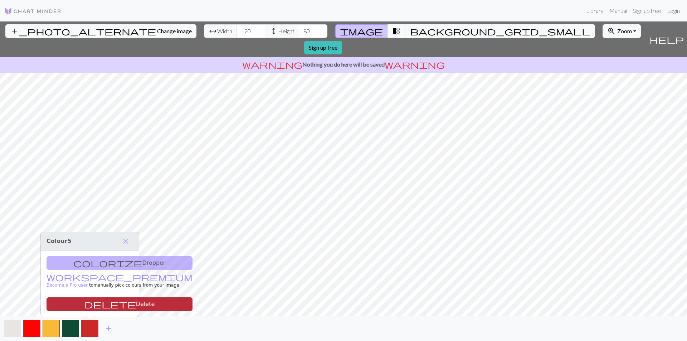
click at [92, 304] on button "delete Delete" at bounding box center [120, 304] width 146 height 14
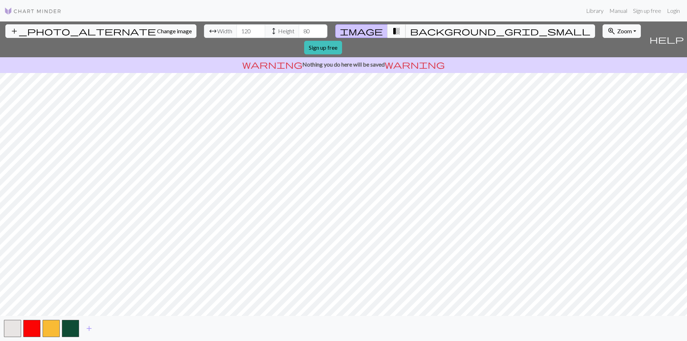
click at [392, 33] on span "transition_fade" at bounding box center [396, 31] width 9 height 10
click at [90, 325] on span "add" at bounding box center [89, 328] width 9 height 10
click at [106, 330] on span "add" at bounding box center [108, 328] width 9 height 10
click at [127, 328] on span "add" at bounding box center [127, 328] width 9 height 10
click at [142, 328] on button "add" at bounding box center [147, 329] width 18 height 14
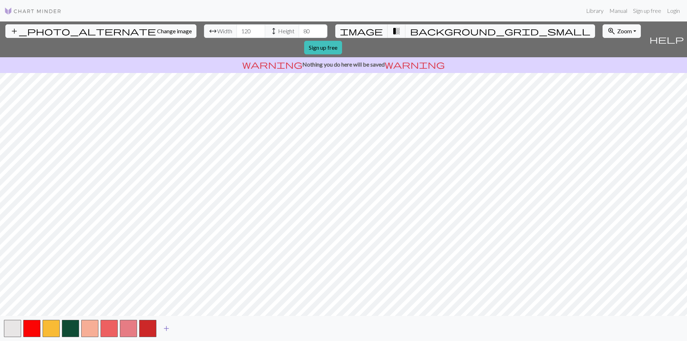
click at [167, 327] on span "add" at bounding box center [166, 328] width 9 height 10
click at [185, 329] on span "add" at bounding box center [185, 328] width 9 height 10
click at [205, 326] on span "add" at bounding box center [205, 328] width 9 height 10
click at [222, 328] on span "add" at bounding box center [224, 328] width 9 height 10
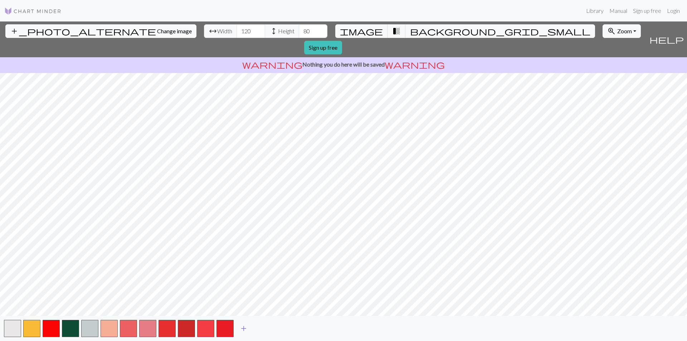
click at [251, 330] on button "add" at bounding box center [244, 329] width 18 height 14
click at [255, 329] on button "add" at bounding box center [263, 329] width 18 height 14
click at [284, 330] on span "add" at bounding box center [282, 328] width 9 height 10
click at [307, 329] on button "add" at bounding box center [302, 329] width 18 height 14
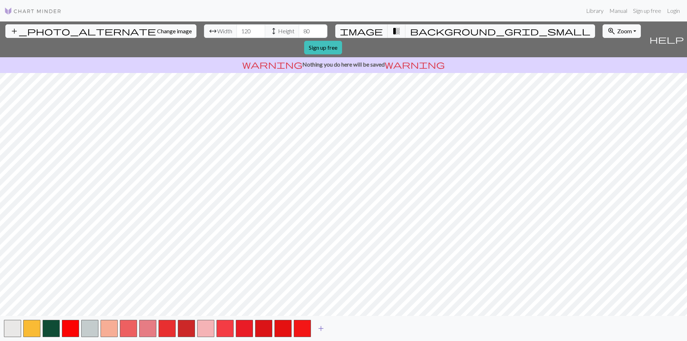
click at [318, 329] on span "add" at bounding box center [321, 328] width 9 height 10
click at [343, 324] on span "add" at bounding box center [340, 328] width 9 height 10
click at [358, 327] on span "add" at bounding box center [359, 328] width 9 height 10
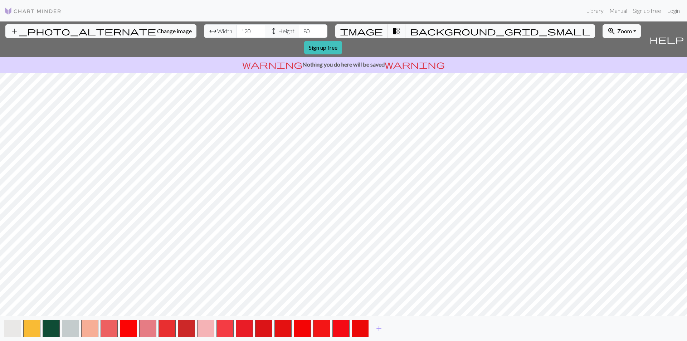
click at [365, 328] on button "button" at bounding box center [360, 328] width 17 height 17
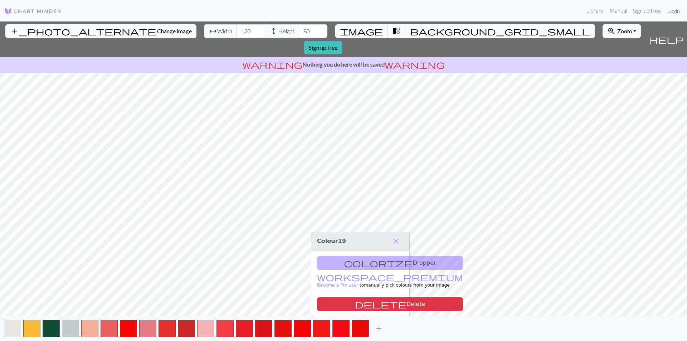
click at [382, 327] on span "add" at bounding box center [379, 328] width 9 height 10
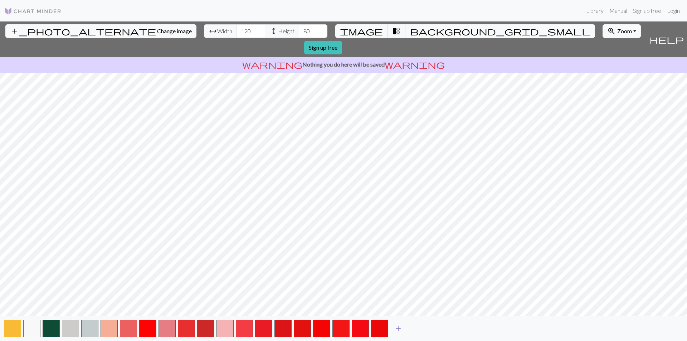
click at [402, 326] on span "add" at bounding box center [398, 328] width 9 height 10
click at [415, 329] on span "add" at bounding box center [417, 328] width 9 height 10
click at [439, 330] on span "add" at bounding box center [436, 328] width 9 height 10
click at [456, 327] on span "add" at bounding box center [456, 328] width 9 height 10
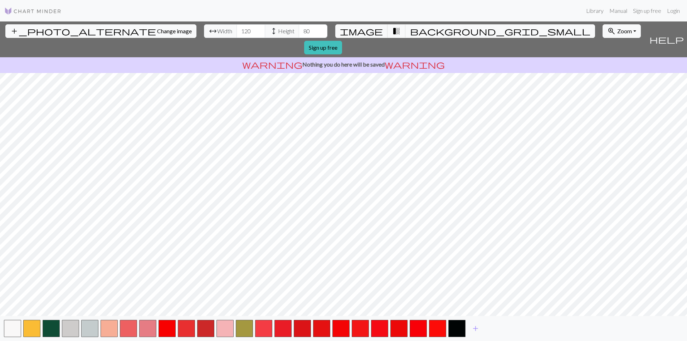
drag, startPoint x: 456, startPoint y: 327, endPoint x: 477, endPoint y: 338, distance: 24.0
click at [477, 338] on div "add" at bounding box center [343, 328] width 687 height 25
click at [607, 31] on span "zoom_in" at bounding box center [611, 31] width 9 height 10
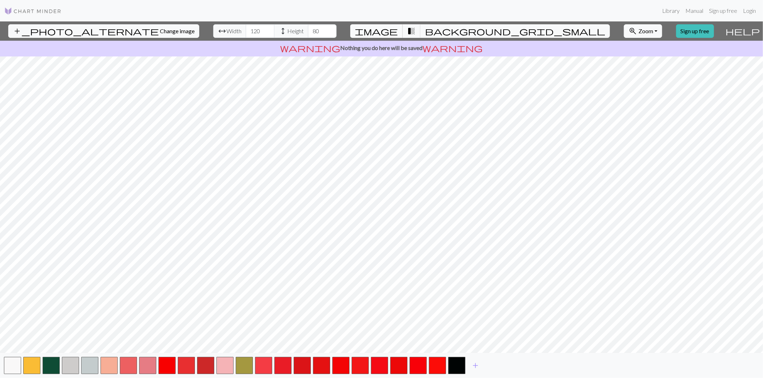
click at [398, 28] on span "image" at bounding box center [376, 31] width 43 height 10
click at [416, 31] on span "transition_fade" at bounding box center [411, 31] width 9 height 10
click at [445, 29] on span "background_grid_small" at bounding box center [515, 31] width 180 height 10
click at [421, 29] on button "transition_fade" at bounding box center [411, 31] width 18 height 14
click at [416, 31] on span "transition_fade" at bounding box center [411, 31] width 9 height 10
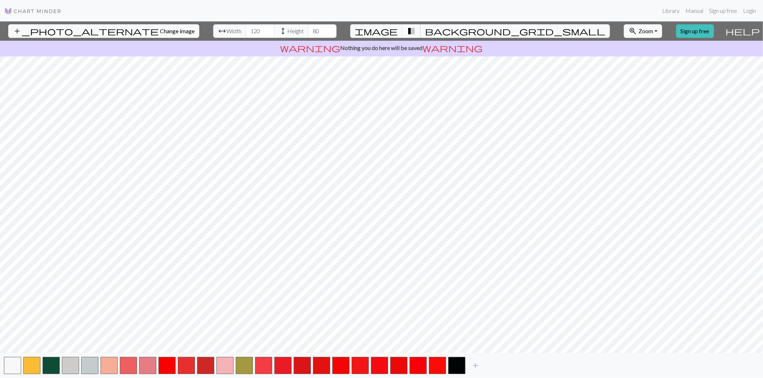
click at [415, 29] on button "transition_fade" at bounding box center [411, 31] width 18 height 14
click at [401, 31] on button "image" at bounding box center [376, 31] width 53 height 14
click at [416, 30] on span "transition_fade" at bounding box center [411, 31] width 9 height 10
drag, startPoint x: 403, startPoint y: 27, endPoint x: 446, endPoint y: 35, distance: 44.0
click at [398, 27] on span "image" at bounding box center [376, 31] width 43 height 10
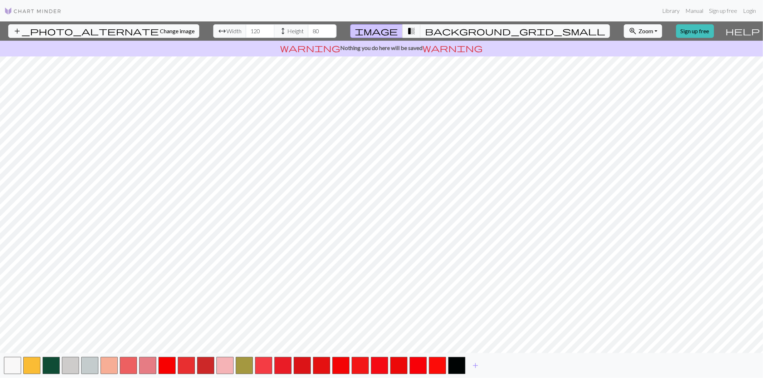
click at [403, 30] on button "image" at bounding box center [376, 31] width 53 height 14
click at [416, 29] on span "transition_fade" at bounding box center [411, 31] width 9 height 10
click at [416, 31] on span "transition_fade" at bounding box center [411, 31] width 9 height 10
click at [401, 28] on button "image" at bounding box center [376, 31] width 53 height 14
click at [676, 31] on link "Sign up free" at bounding box center [695, 31] width 38 height 14
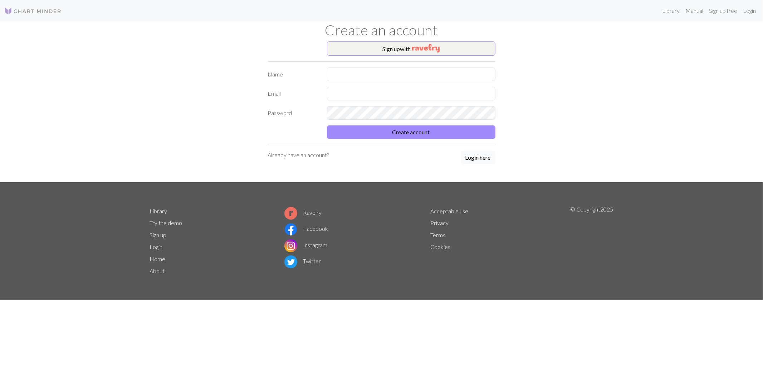
click at [479, 158] on button "Login here" at bounding box center [478, 158] width 35 height 14
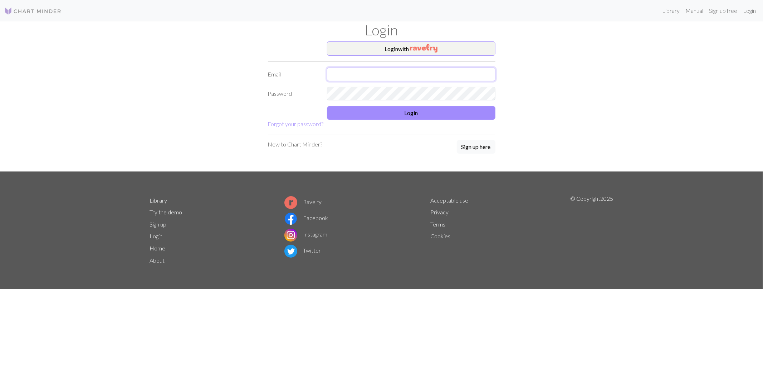
click at [391, 76] on input "text" at bounding box center [411, 75] width 168 height 14
type input "소"
type input "t"
